Goal: Information Seeking & Learning: Find specific fact

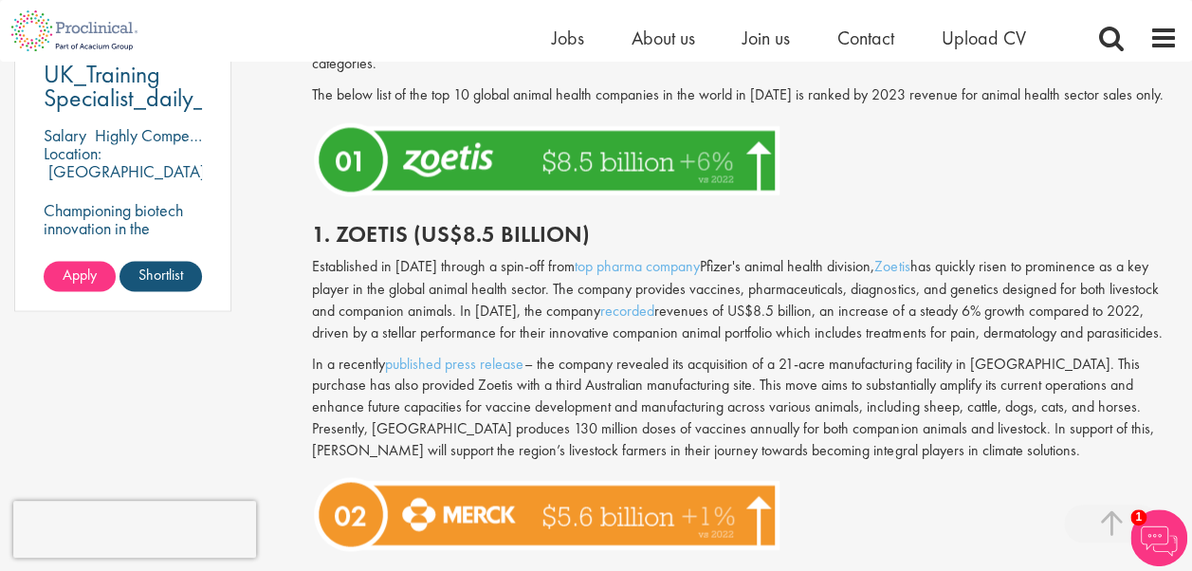
scroll to position [1515, 0]
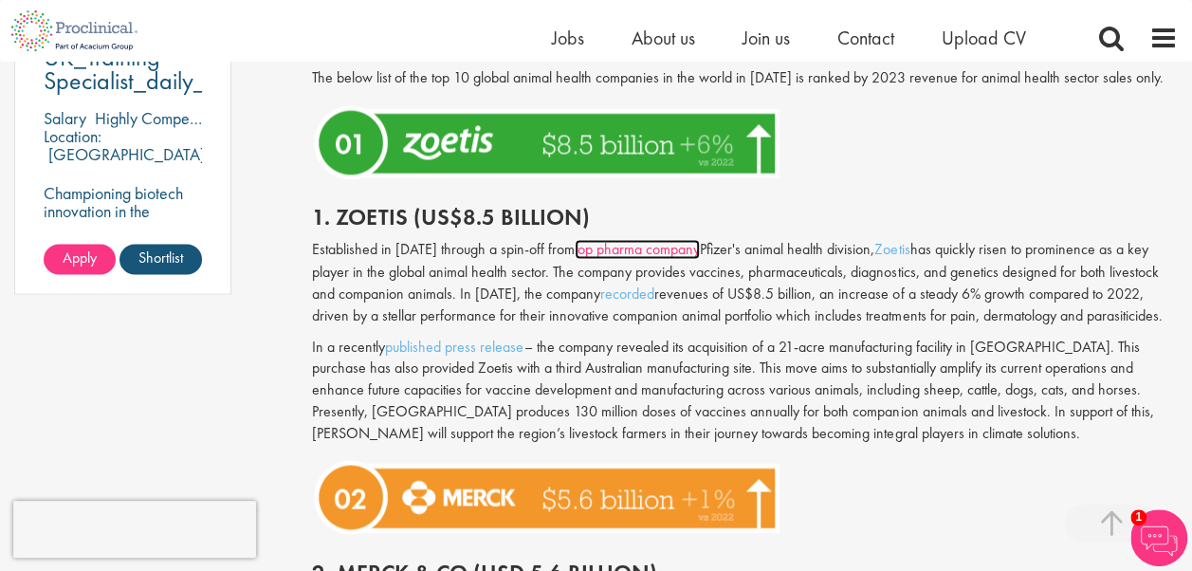
click at [661, 239] on link "top pharma company" at bounding box center [636, 249] width 125 height 20
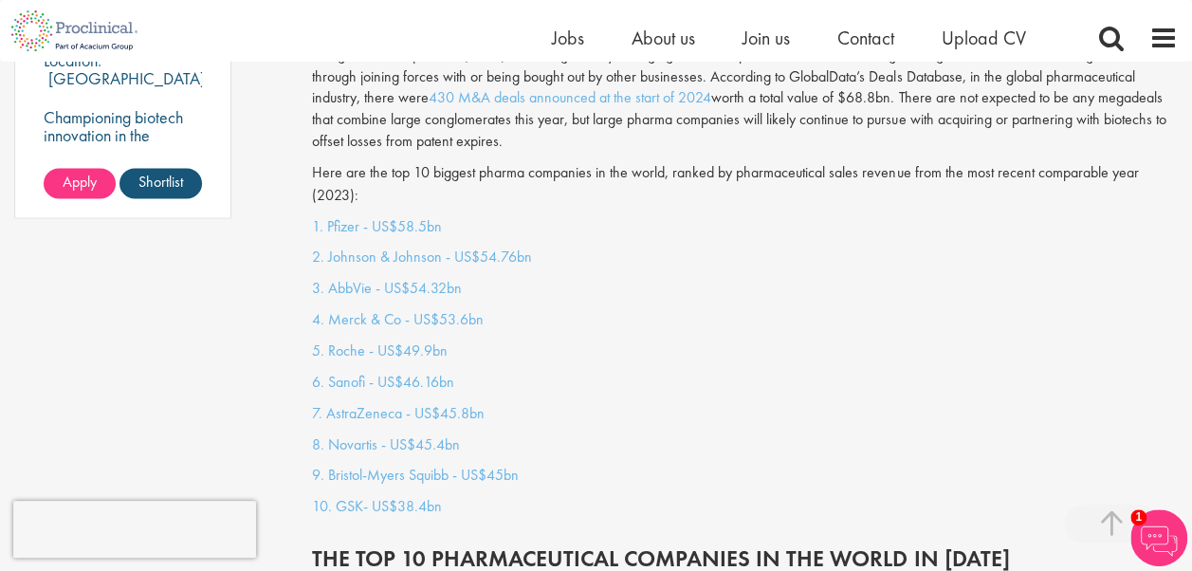
scroll to position [1706, 0]
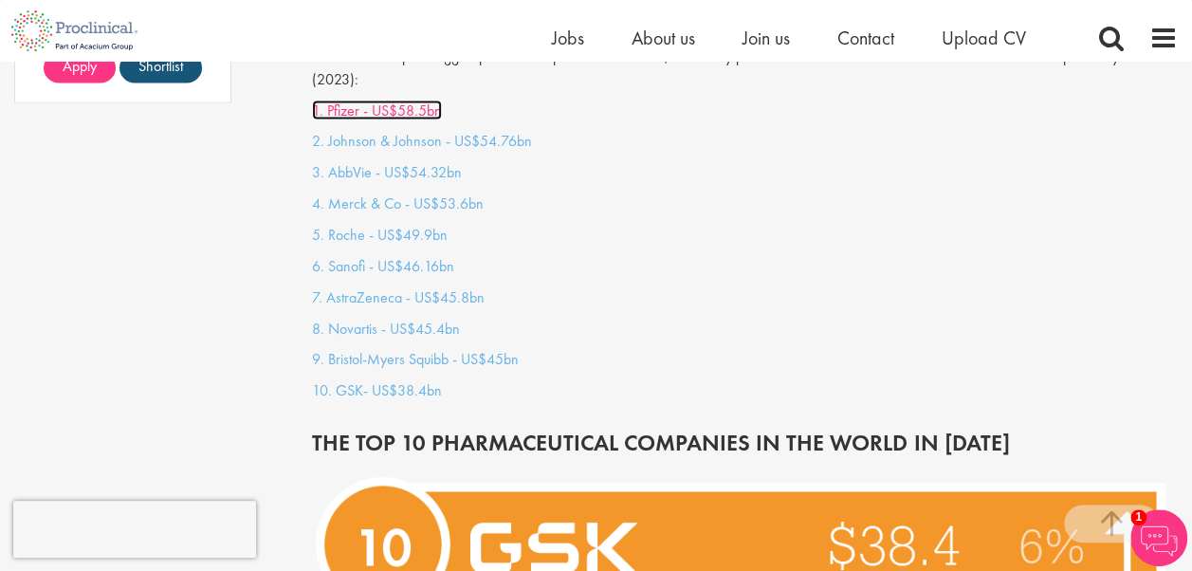
click at [383, 106] on link "1. Pfizer - US$58.5bn" at bounding box center [377, 110] width 130 height 20
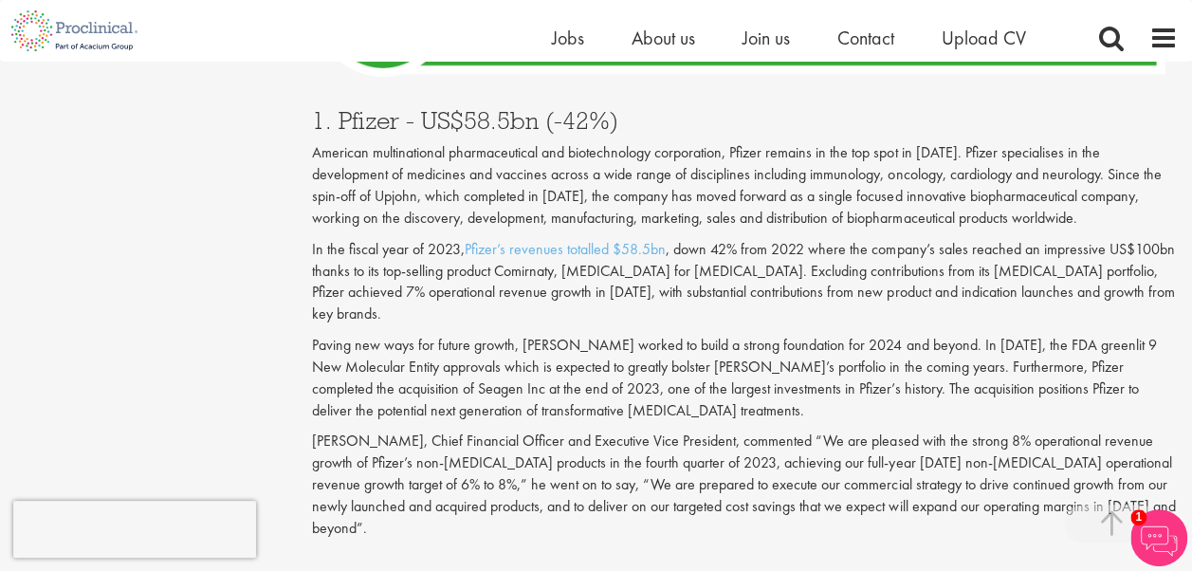
scroll to position [1706, 0]
